Goal: Information Seeking & Learning: Get advice/opinions

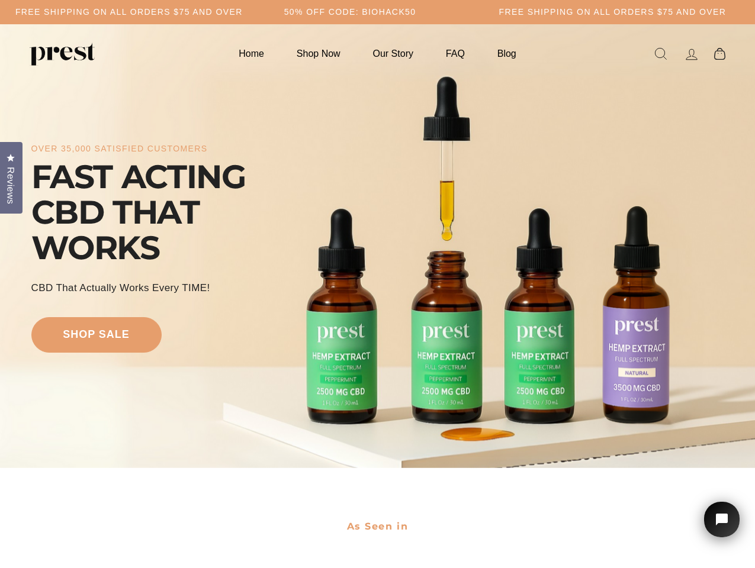
click at [377, 284] on div "over 35,000 satisfied customers FAST ACTING CBD THAT WORKS CBD That Actually Wo…" at bounding box center [377, 246] width 693 height 349
click at [377, 12] on h5 "50% OFF CODE: BIOHACK50" at bounding box center [350, 12] width 132 height 10
click at [377, 246] on div "over 35,000 satisfied customers FAST ACTING CBD THAT WORKS CBD That Actually Wo…" at bounding box center [377, 246] width 693 height 349
click at [11, 176] on span "Reviews" at bounding box center [10, 185] width 15 height 37
click at [722, 520] on icon "Open chat widget" at bounding box center [728, 520] width 18 height 18
